Goal: Task Accomplishment & Management: Use online tool/utility

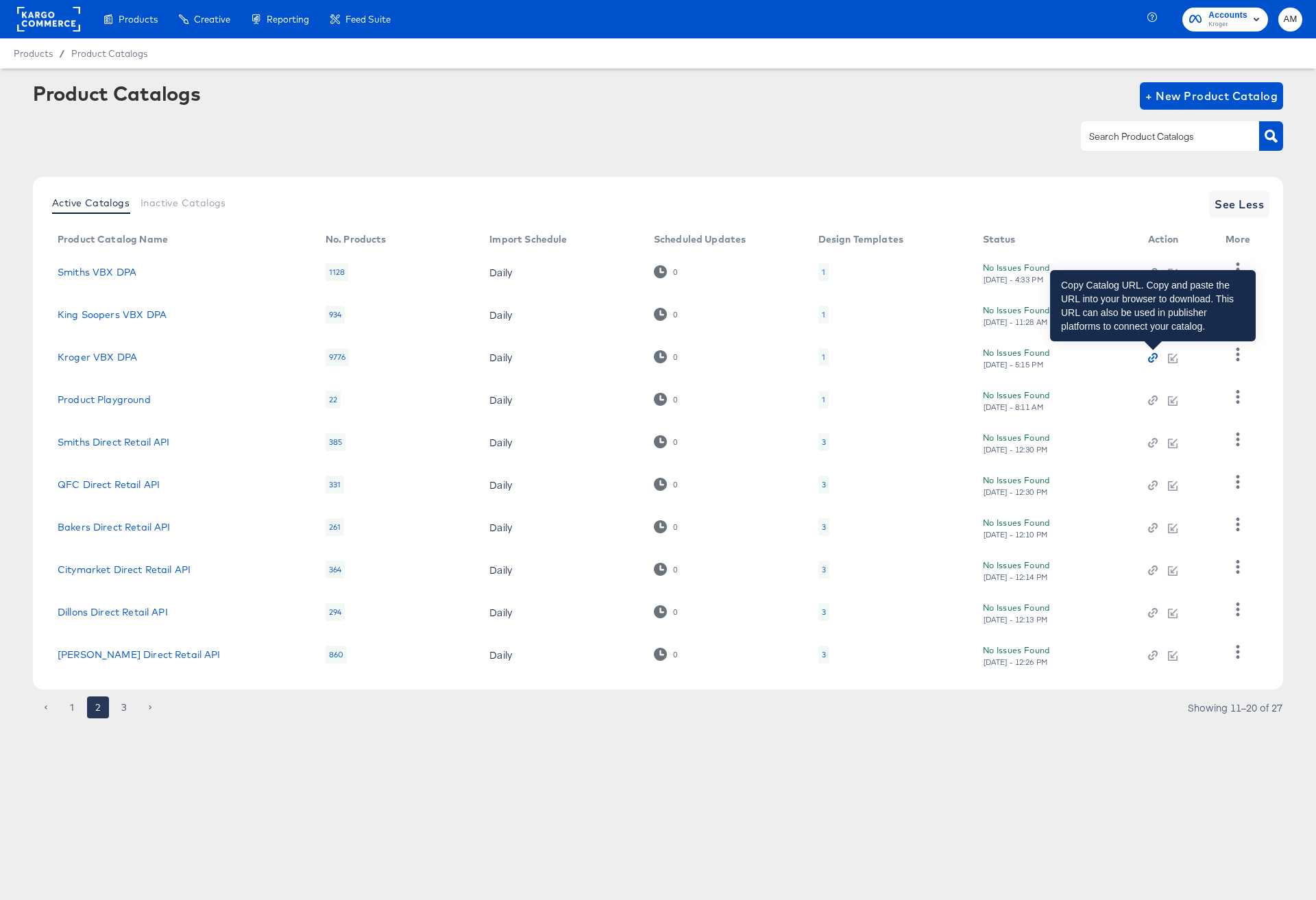
click at [1151, 358] on icon "button" at bounding box center [1151, 360] width 6 height 6
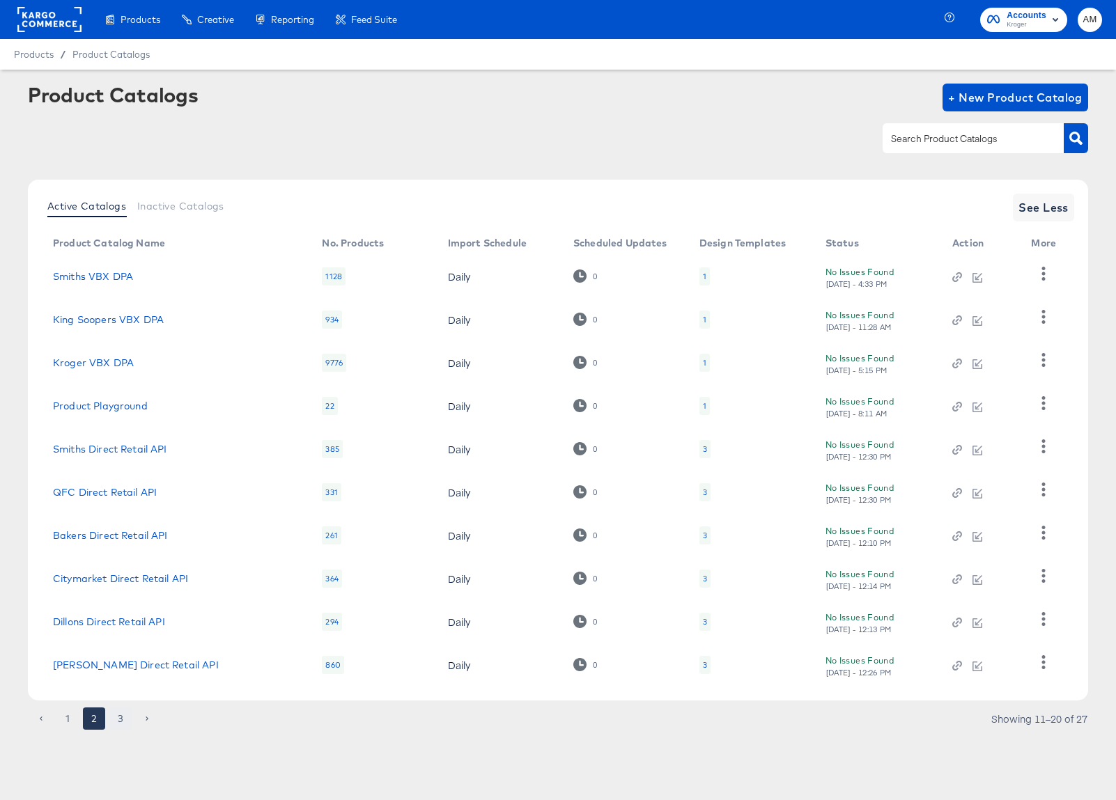
click at [118, 717] on button "3" at bounding box center [120, 719] width 22 height 22
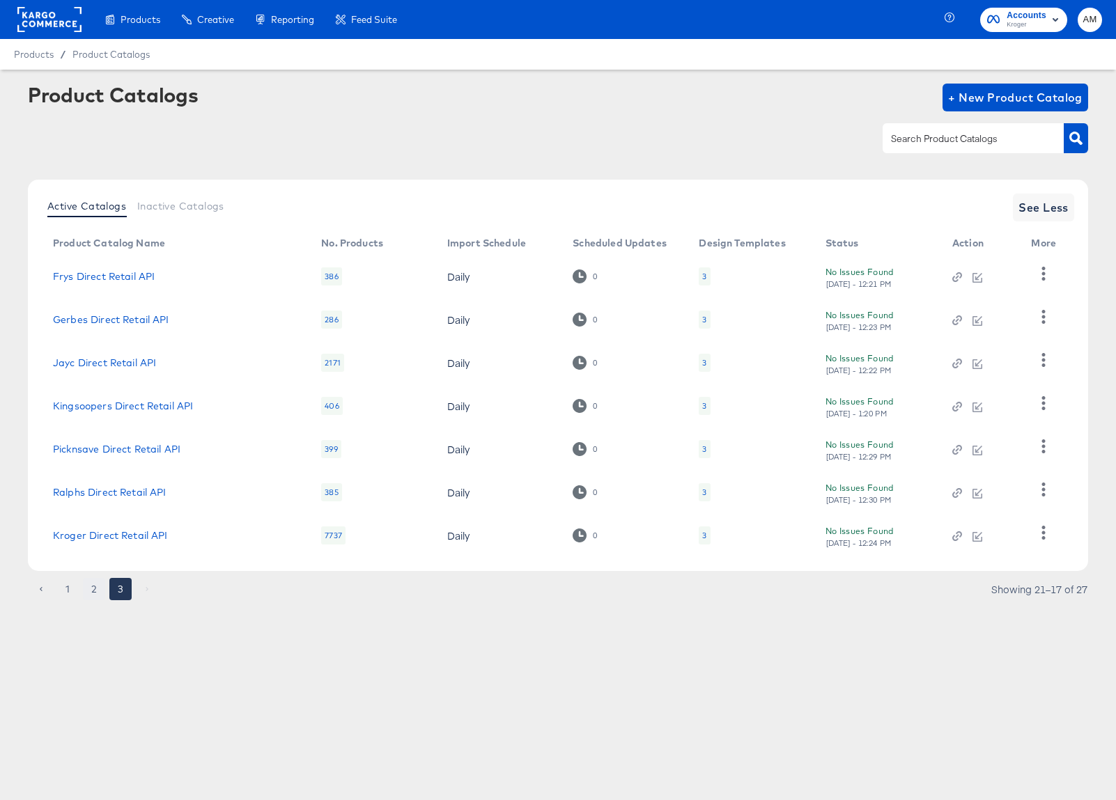
click at [94, 591] on button "2" at bounding box center [94, 589] width 22 height 22
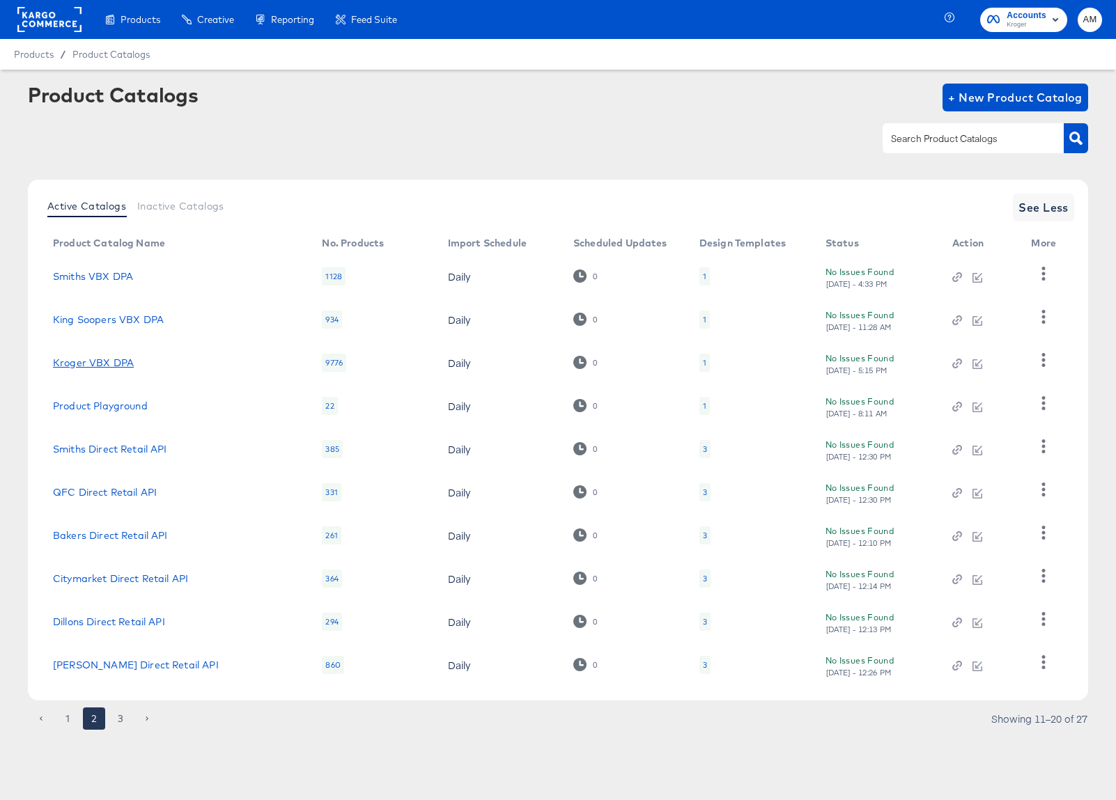
click at [125, 366] on link "Kroger VBX DPA" at bounding box center [93, 362] width 81 height 11
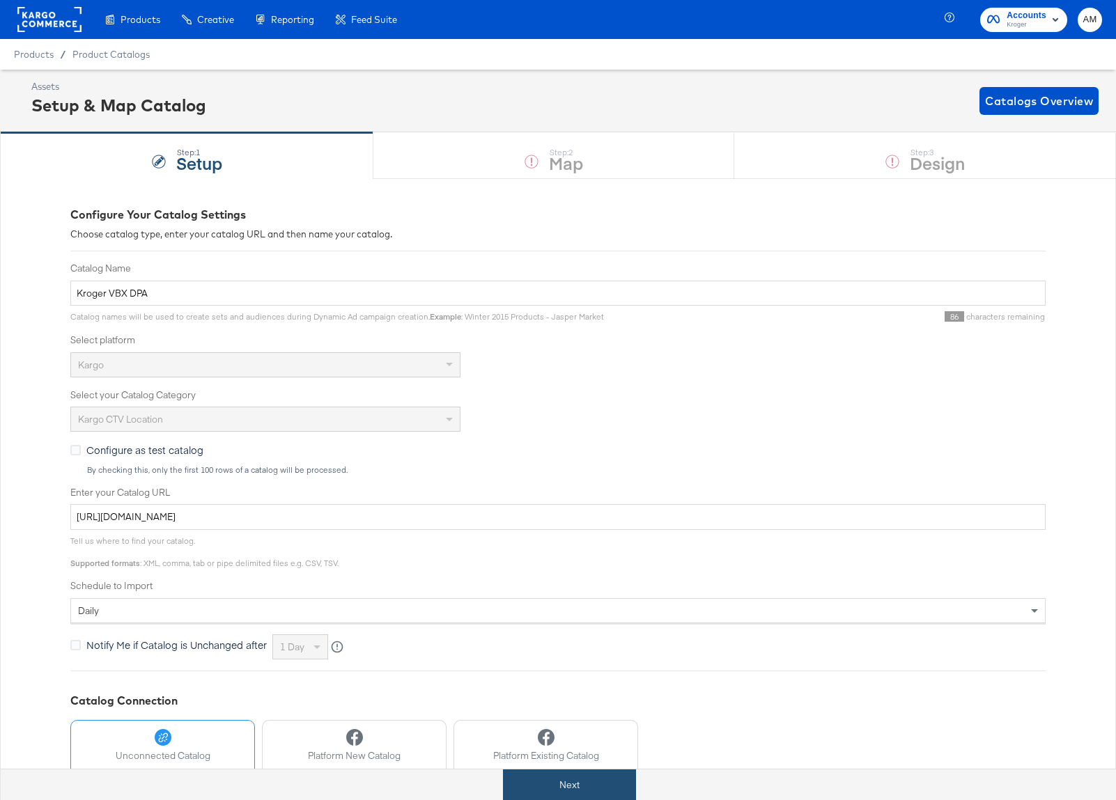
click at [575, 783] on button "Next" at bounding box center [569, 785] width 133 height 31
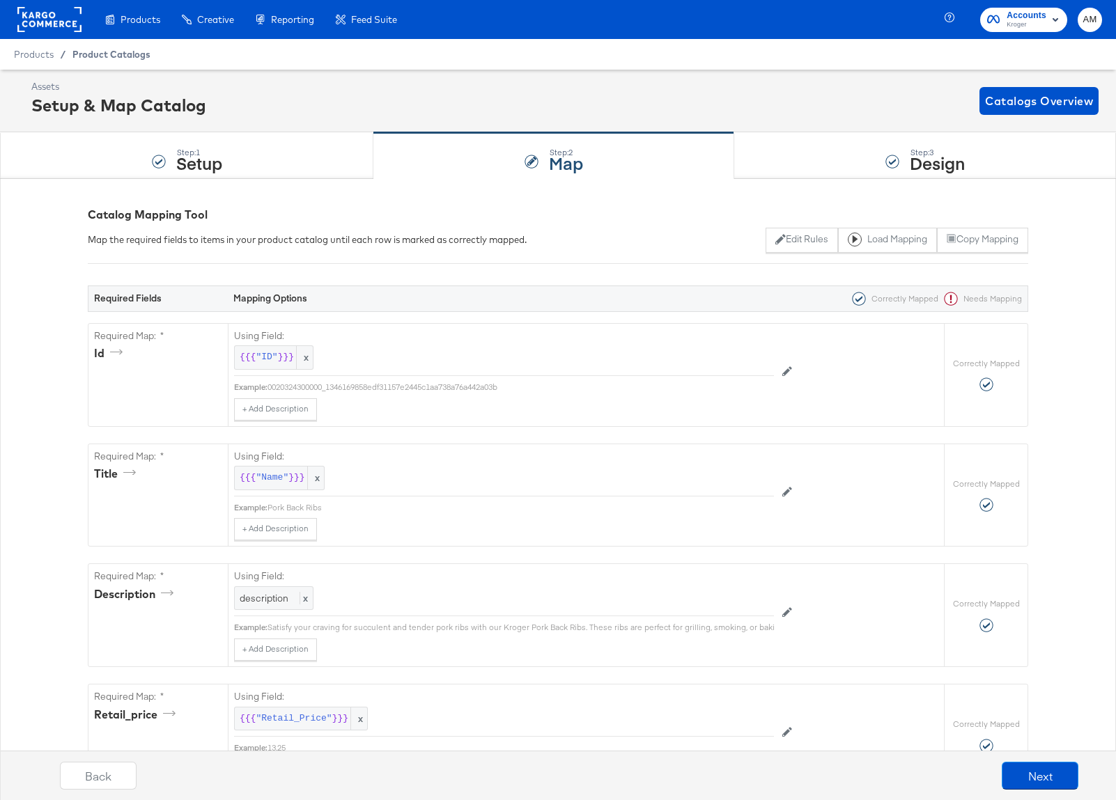
click at [94, 56] on span "Product Catalogs" at bounding box center [111, 54] width 78 height 11
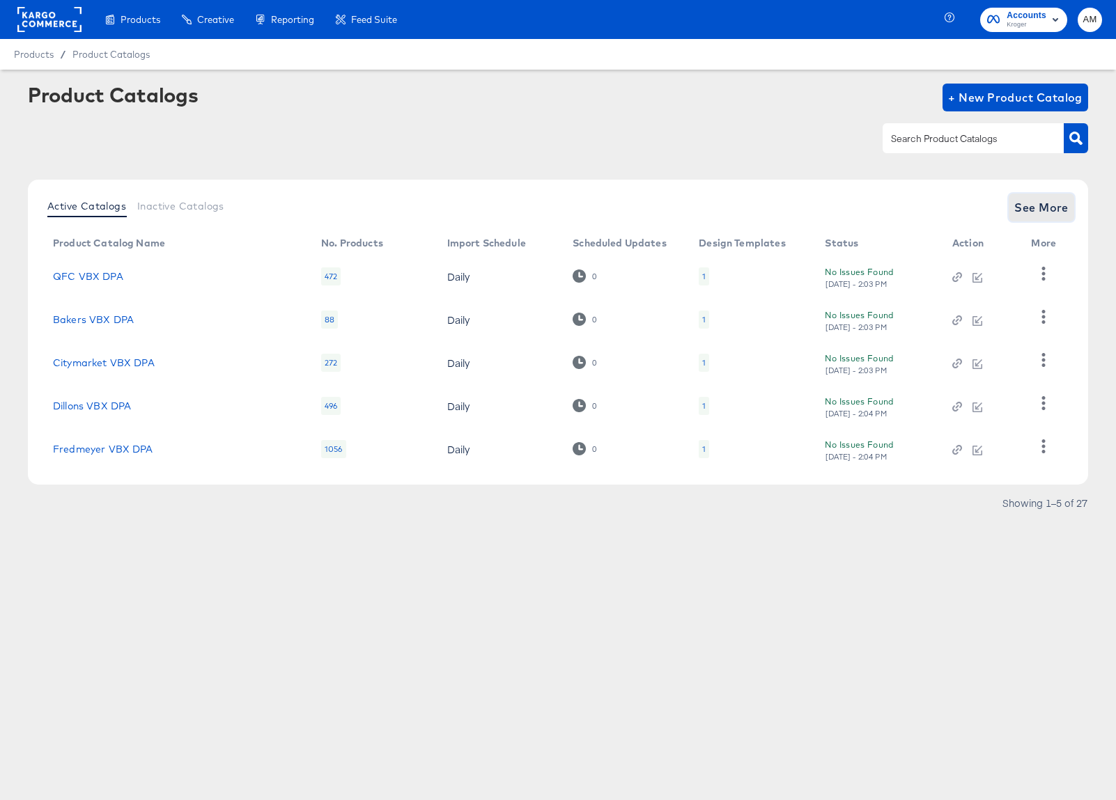
click at [1050, 202] on span "See More" at bounding box center [1041, 207] width 54 height 19
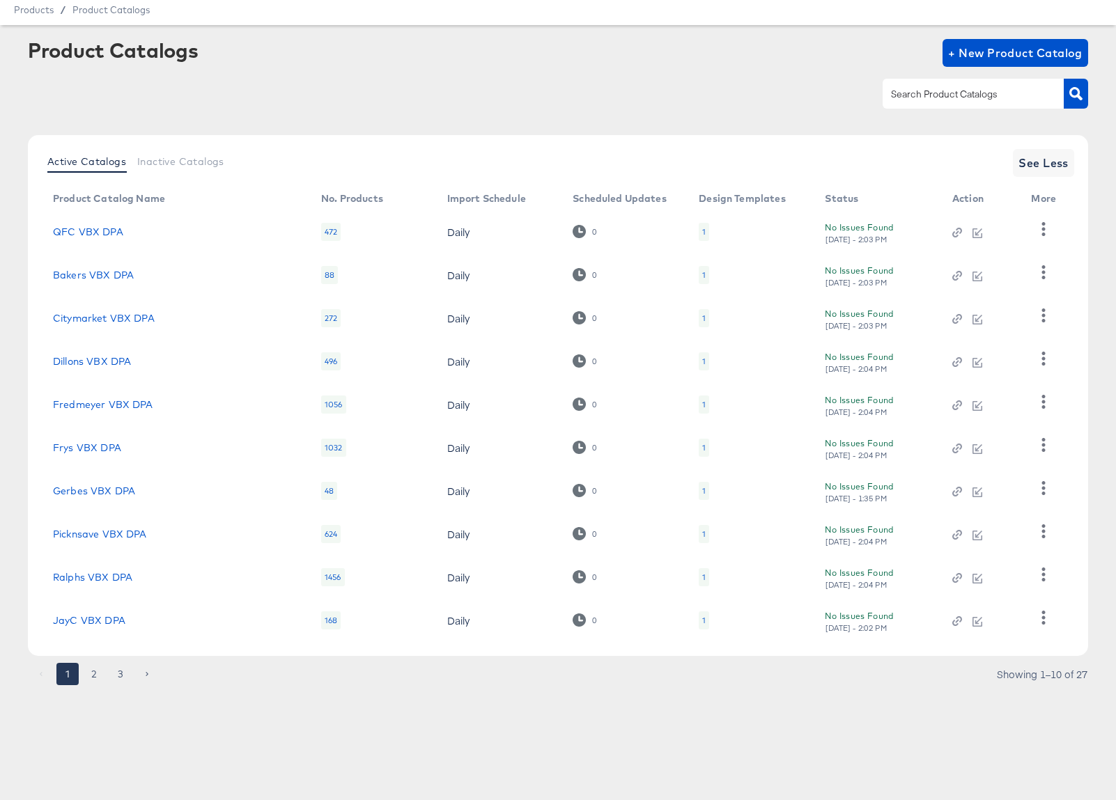
scroll to position [80, 0]
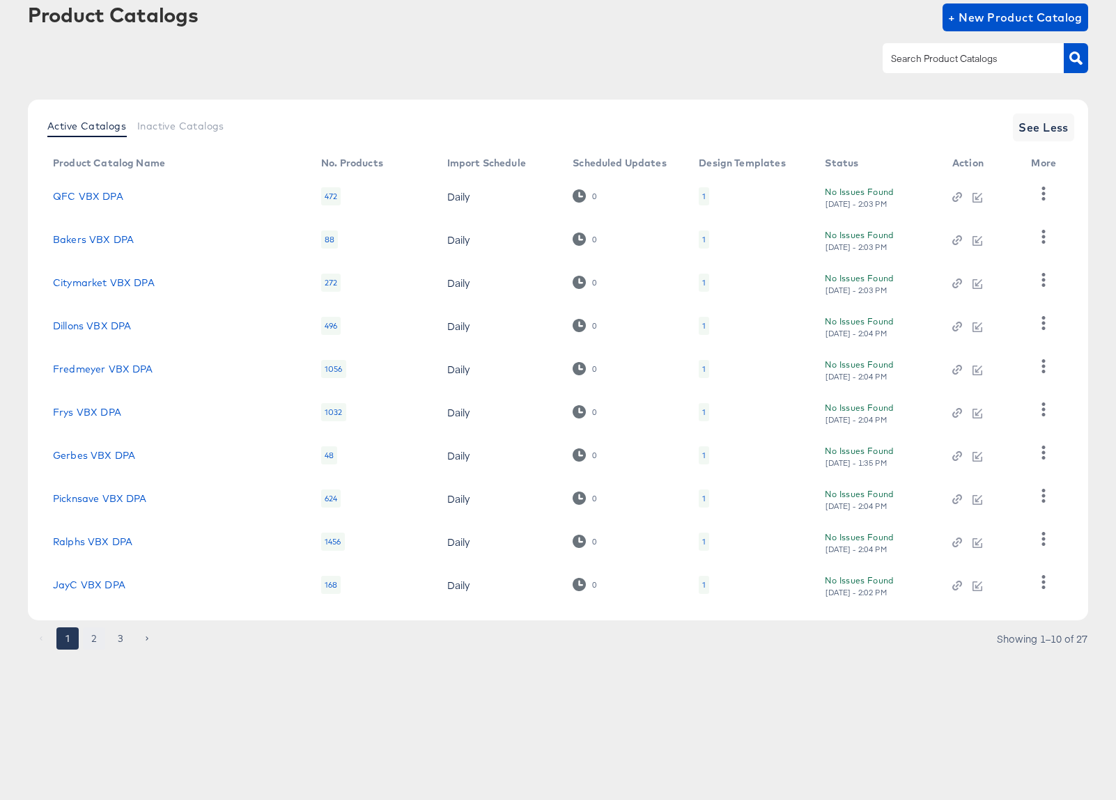
click at [96, 640] on button "2" at bounding box center [94, 638] width 22 height 22
click at [1042, 279] on icon "button" at bounding box center [1043, 279] width 3 height 13
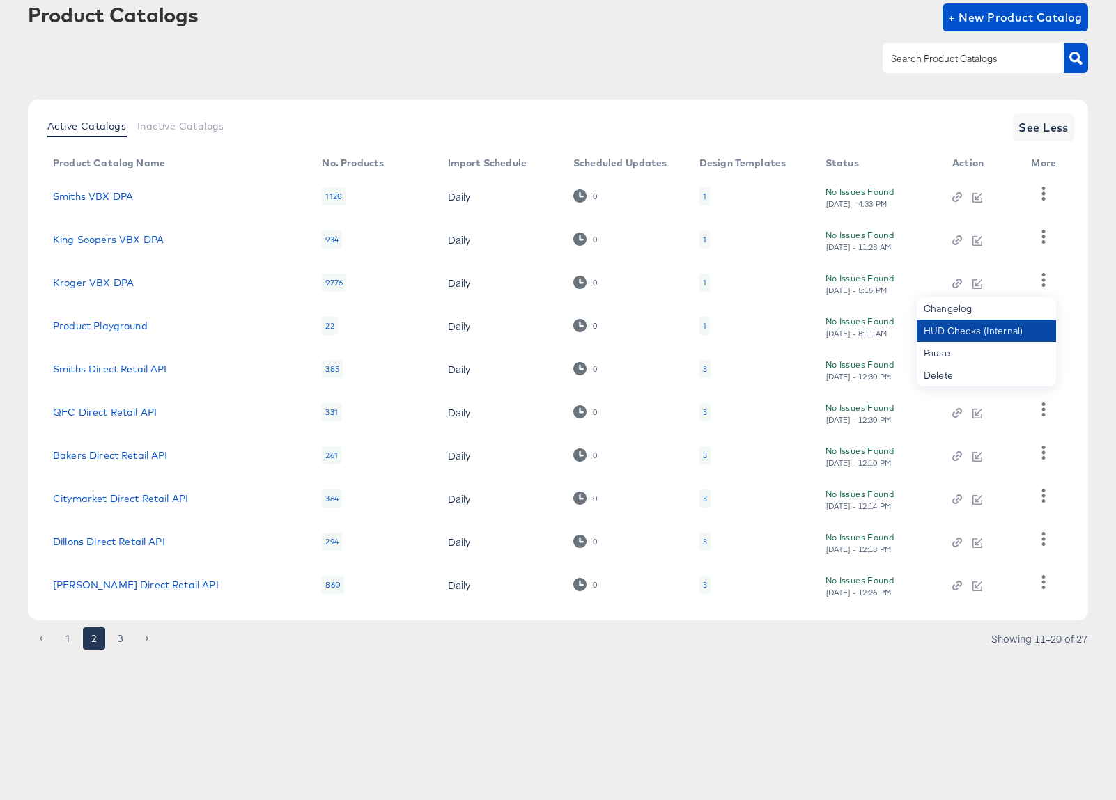
click at [974, 331] on div "HUD Checks (Internal)" at bounding box center [985, 331] width 139 height 22
click at [106, 279] on link "Kroger VBX DPA" at bounding box center [93, 282] width 81 height 11
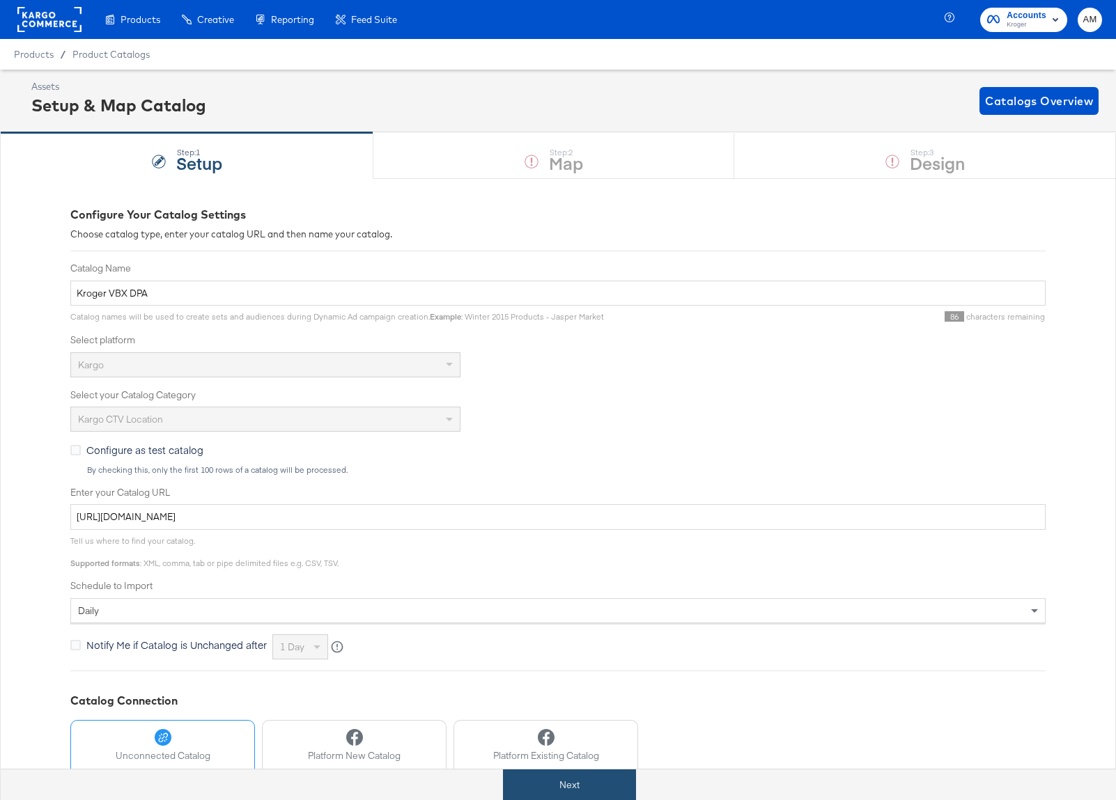
click at [595, 782] on button "Next" at bounding box center [569, 785] width 133 height 31
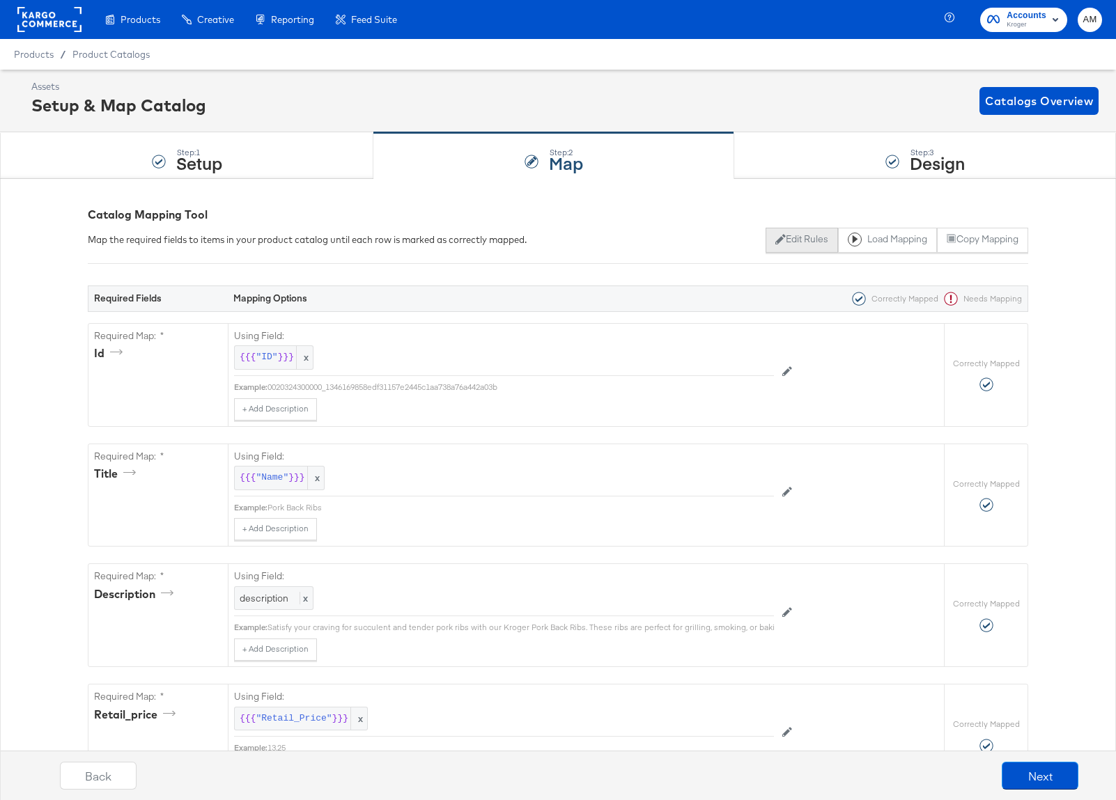
click at [776, 240] on button "Edit Rules" at bounding box center [801, 240] width 72 height 25
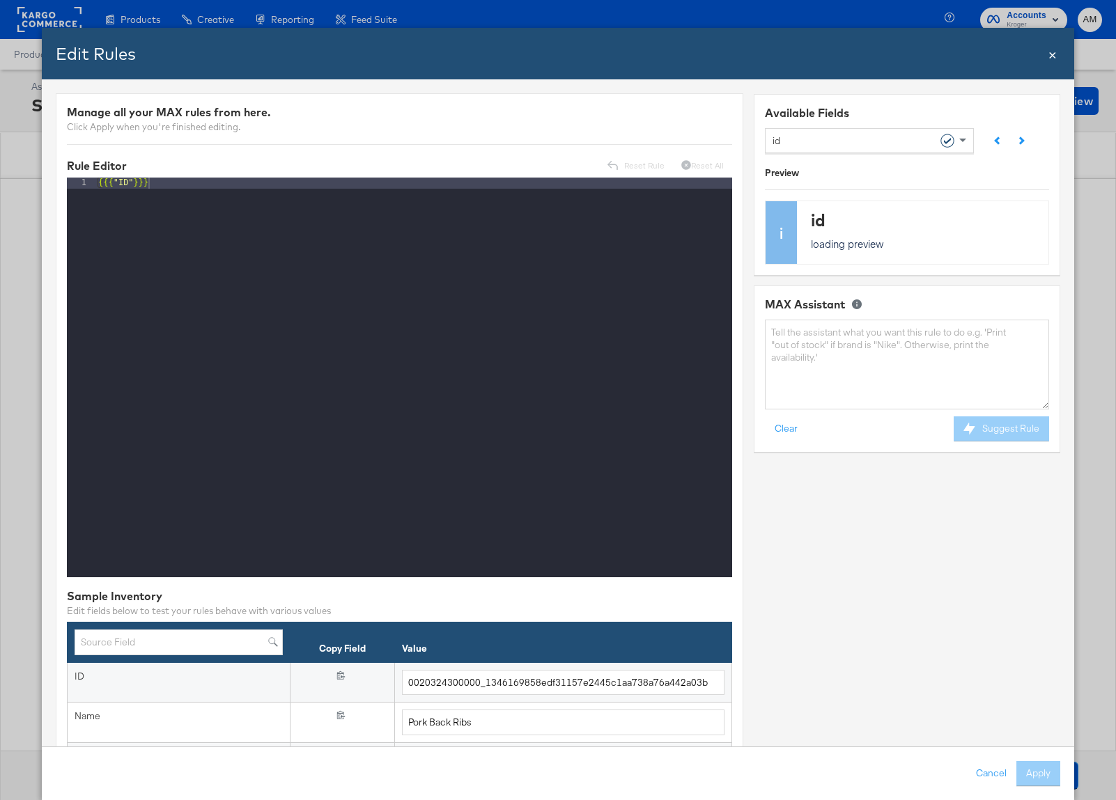
click at [811, 139] on div "id" at bounding box center [863, 140] width 183 height 24
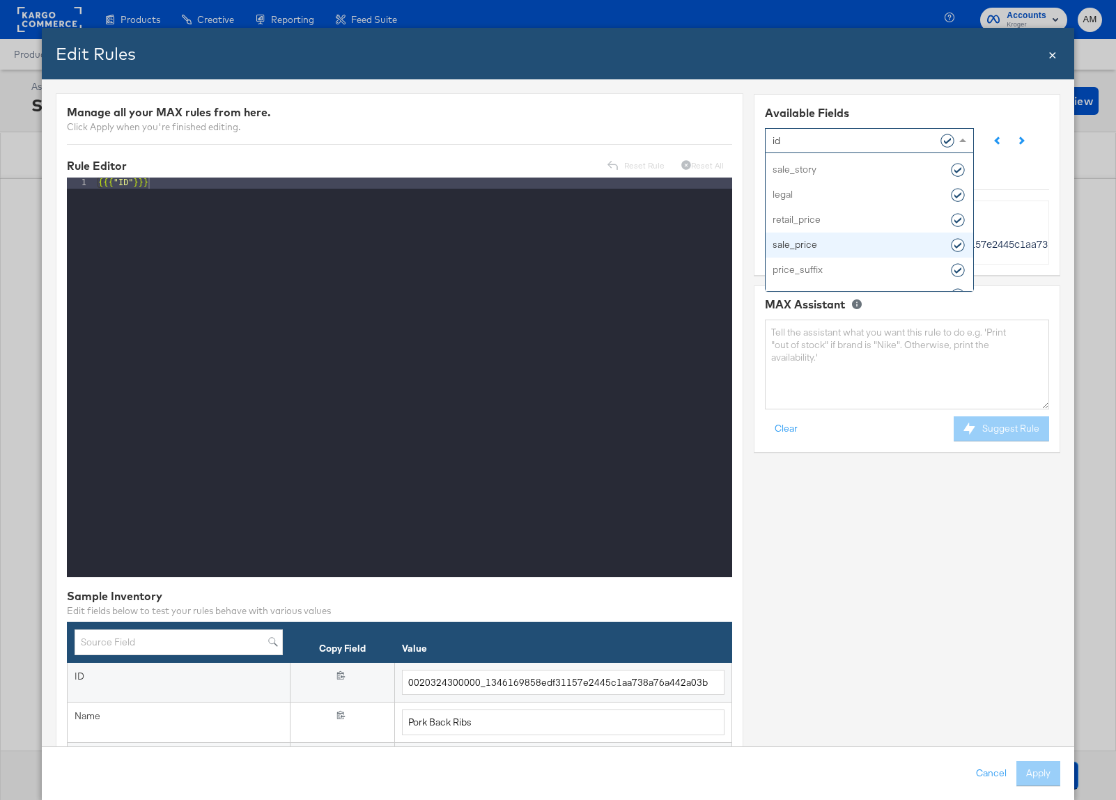
scroll to position [147, 0]
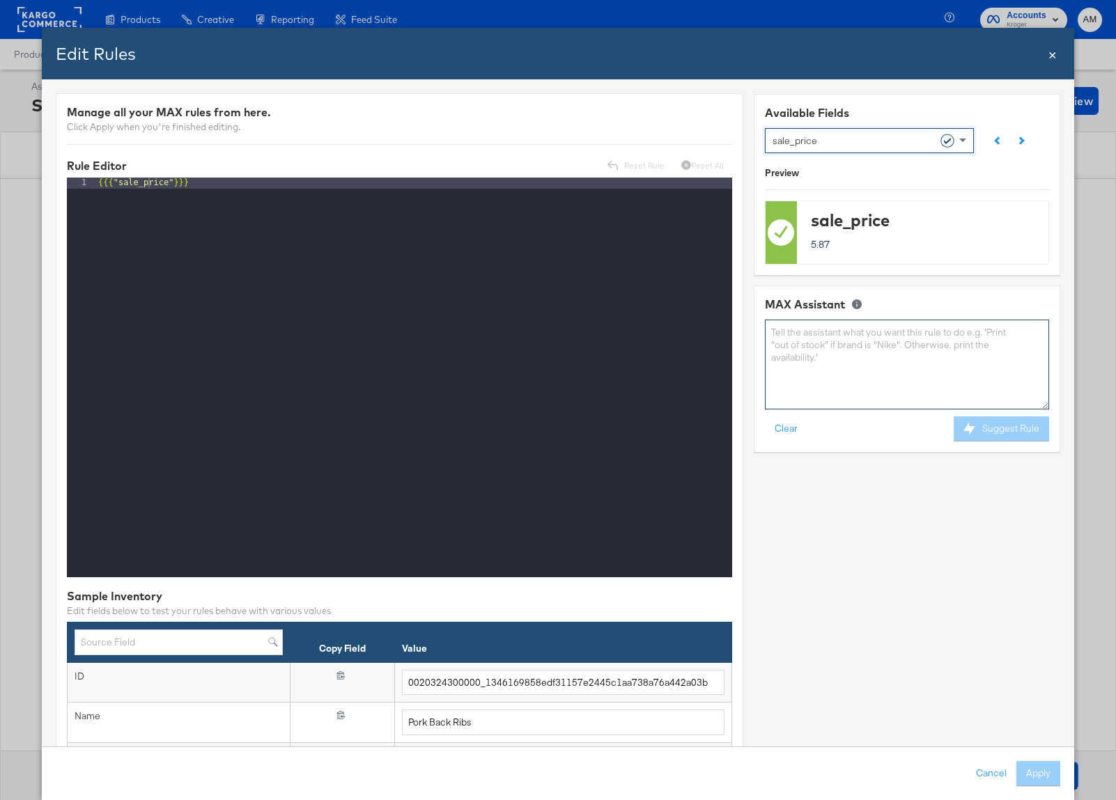
click at [822, 368] on textarea at bounding box center [907, 365] width 284 height 90
type textarea "if sale_price is empty the price, else sale_price"
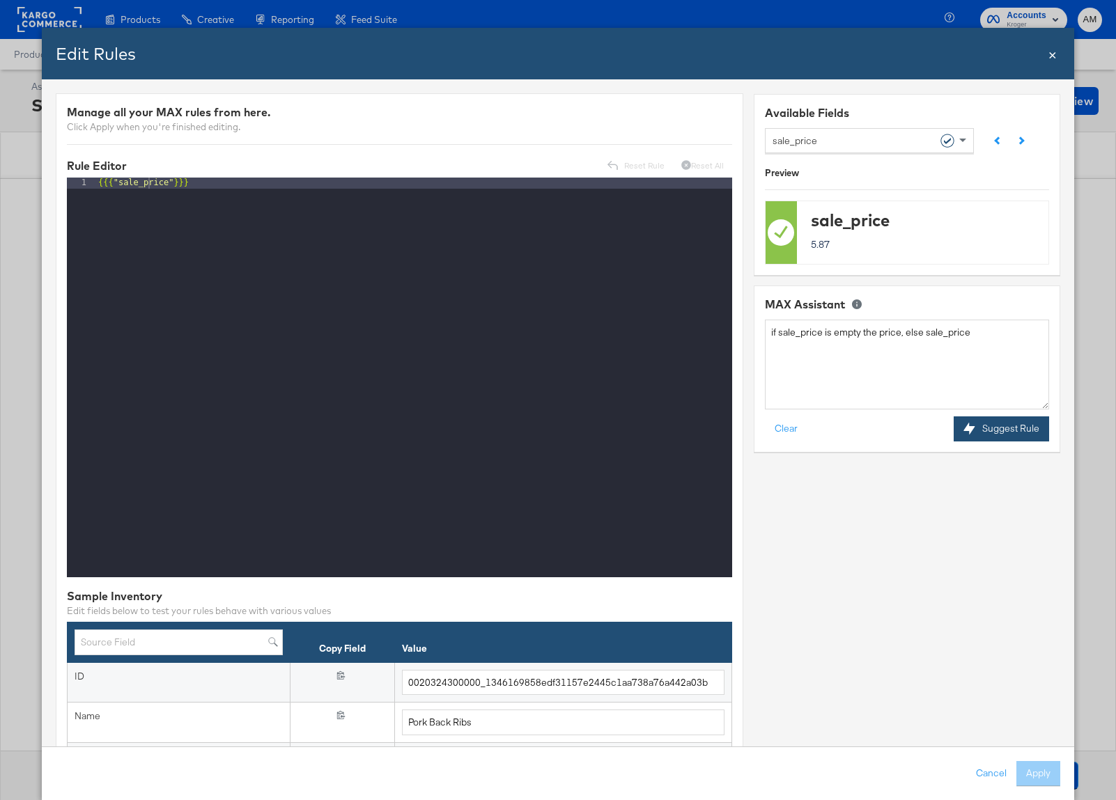
click at [993, 427] on button "Suggest Rule" at bounding box center [1000, 428] width 95 height 25
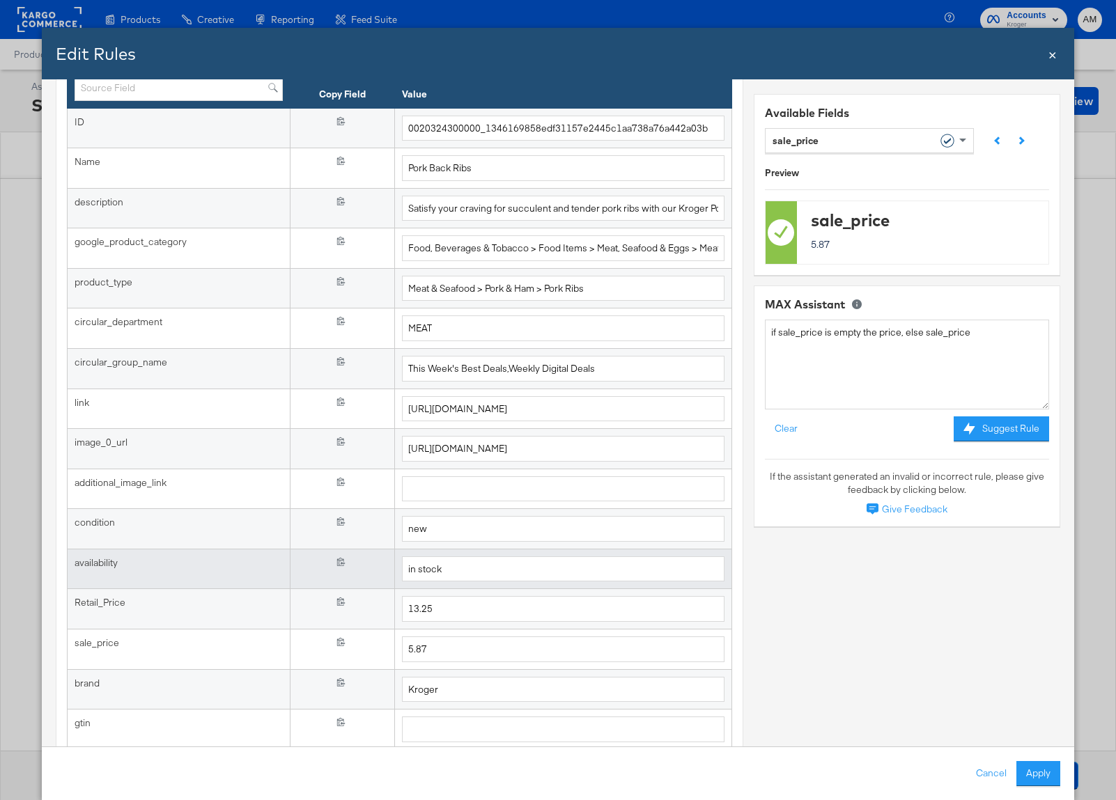
scroll to position [559, 0]
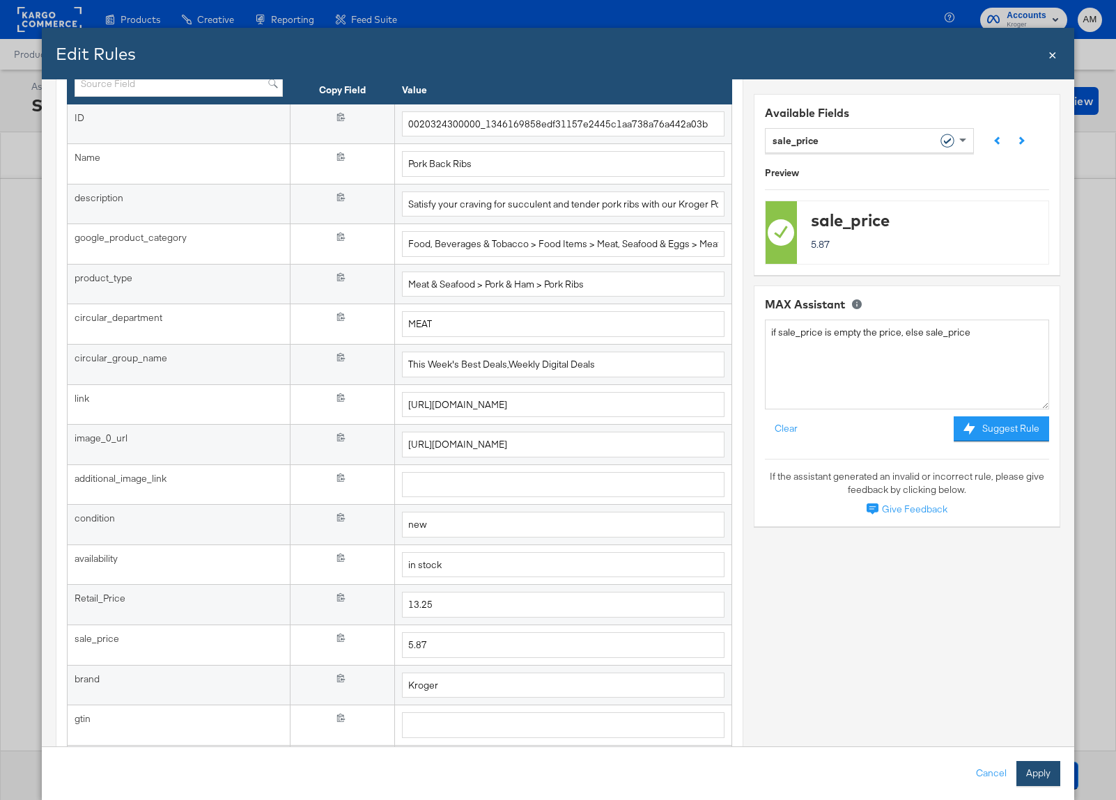
click at [1038, 778] on button "Apply" at bounding box center [1038, 773] width 44 height 25
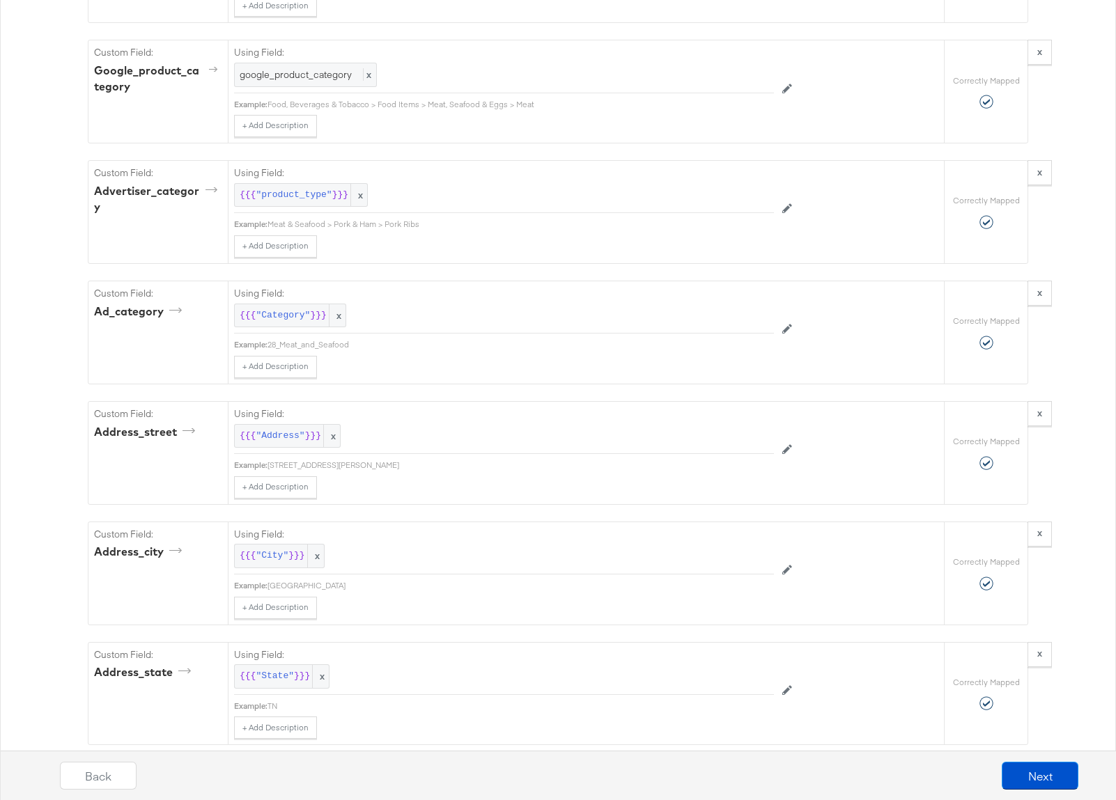
scroll to position [2120, 0]
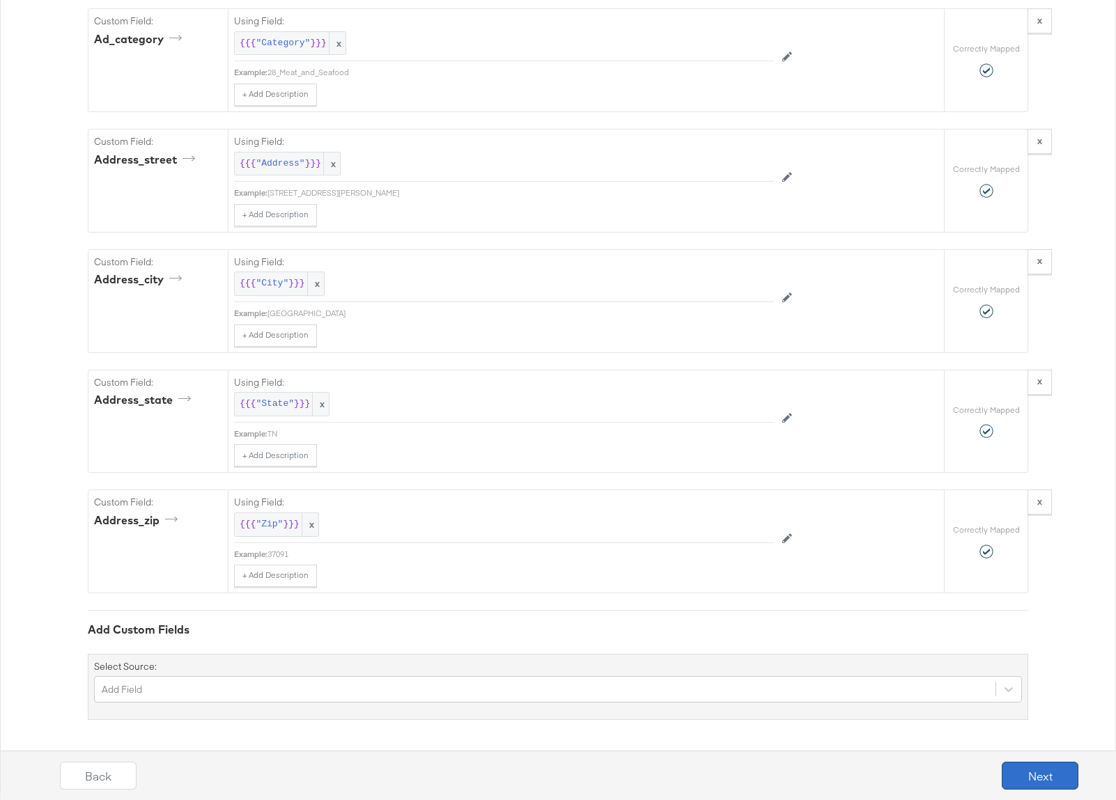
click at [1038, 776] on button "Next" at bounding box center [1039, 776] width 77 height 28
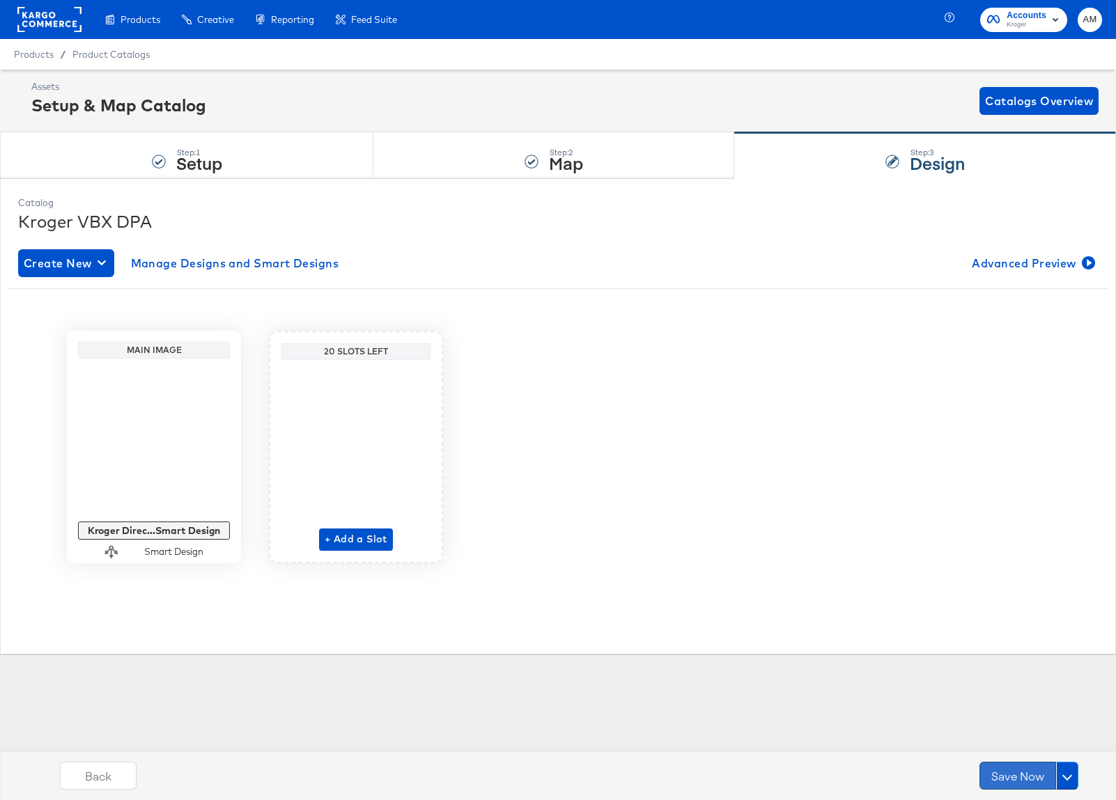
click at [1011, 779] on button "Save Now" at bounding box center [1017, 776] width 77 height 28
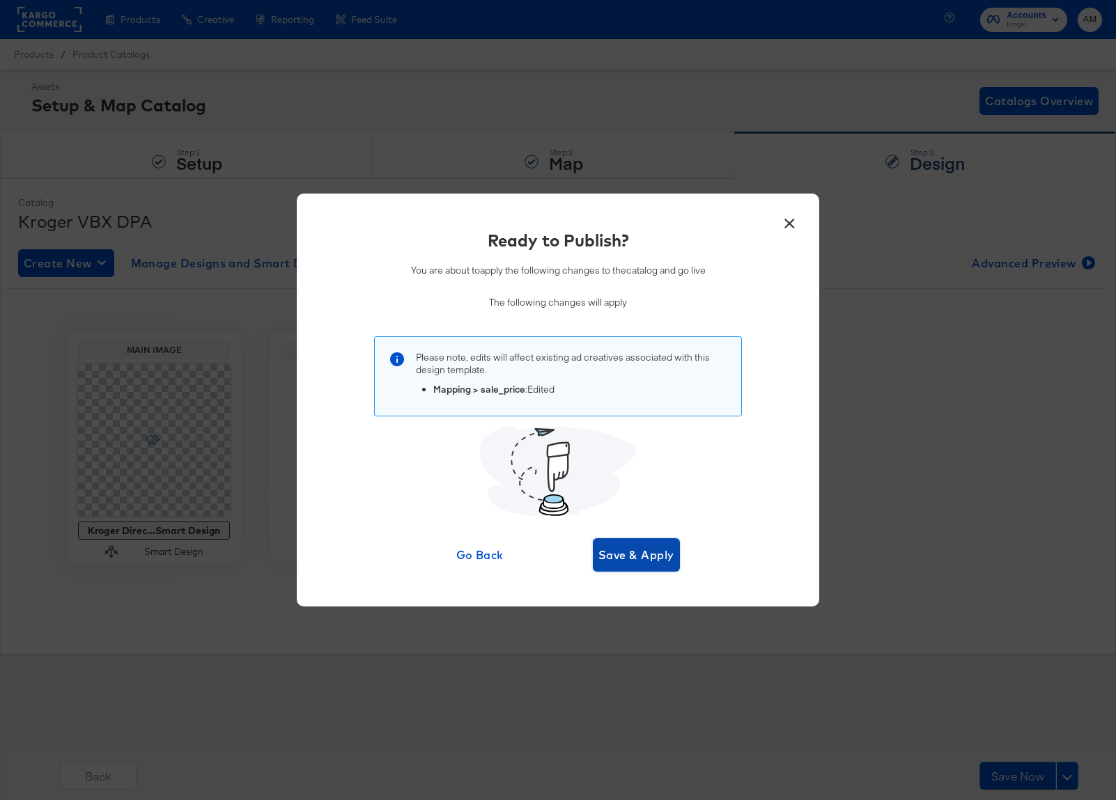
click at [626, 552] on span "Save & Apply" at bounding box center [636, 554] width 76 height 19
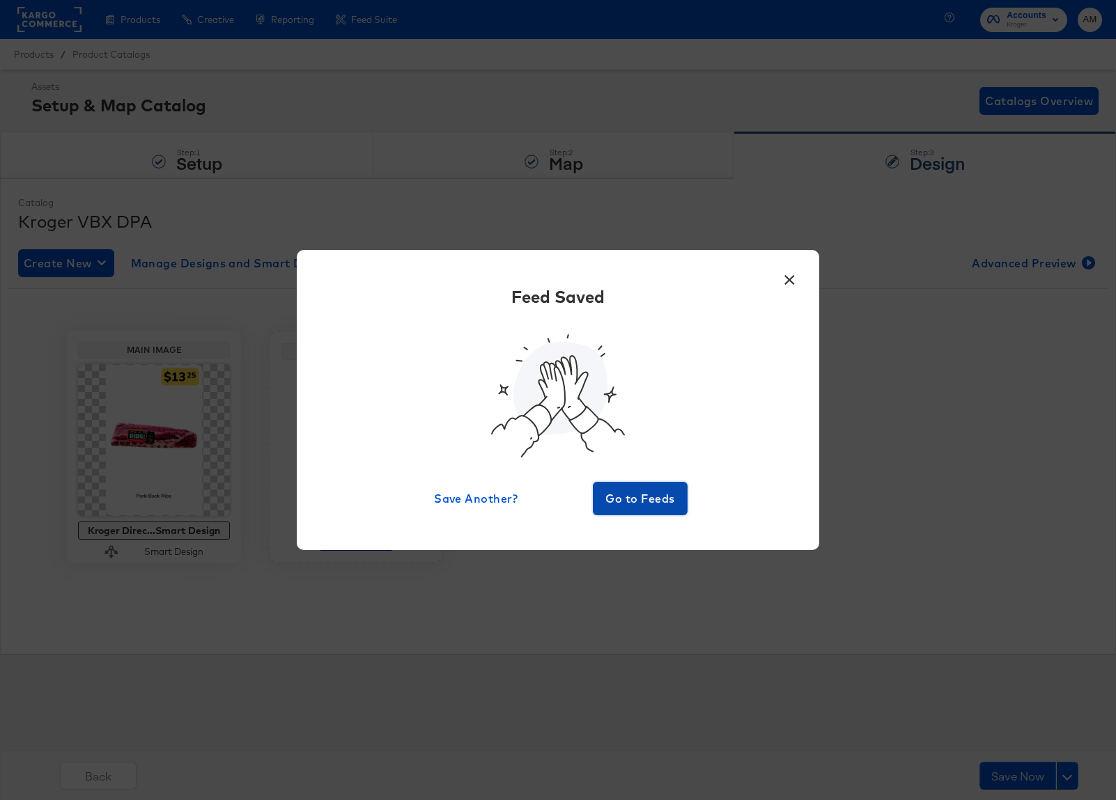
click at [622, 490] on span "Go to Feeds" at bounding box center [640, 498] width 84 height 19
